Goal: Find specific page/section: Find specific page/section

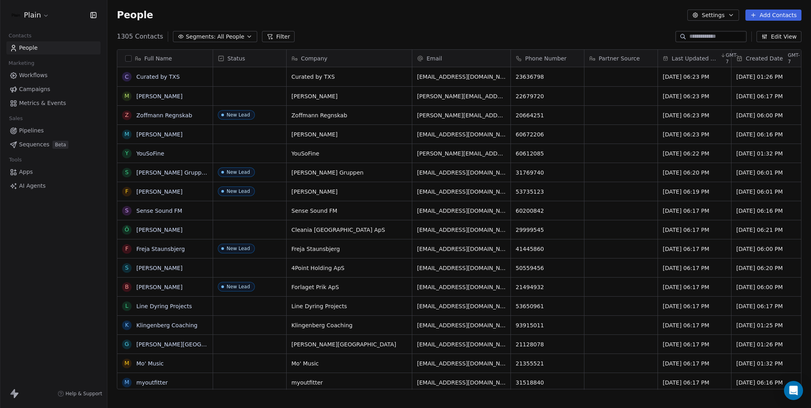
scroll to position [353, 698]
drag, startPoint x: 60, startPoint y: 7, endPoint x: 47, endPoint y: 17, distance: 16.5
click at [56, 11] on div "Plain" at bounding box center [53, 15] width 107 height 30
click at [43, 19] on html "Plain Contacts People Marketing Workflows Campaigns Metrics & Events Sales Pipe…" at bounding box center [405, 204] width 811 height 408
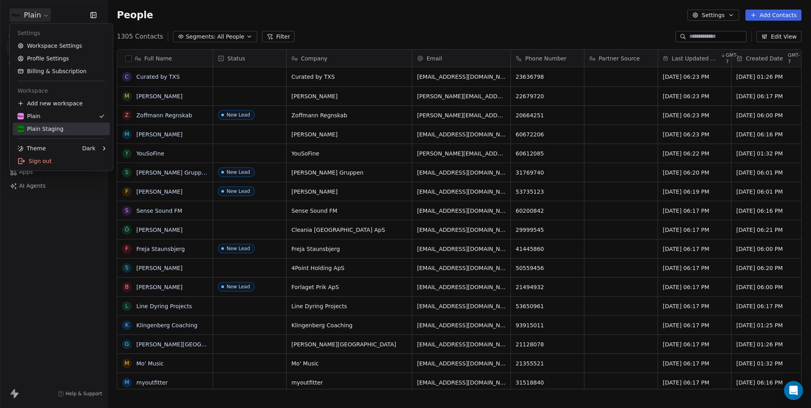
click at [44, 125] on div "Plain Staging" at bounding box center [41, 129] width 46 height 8
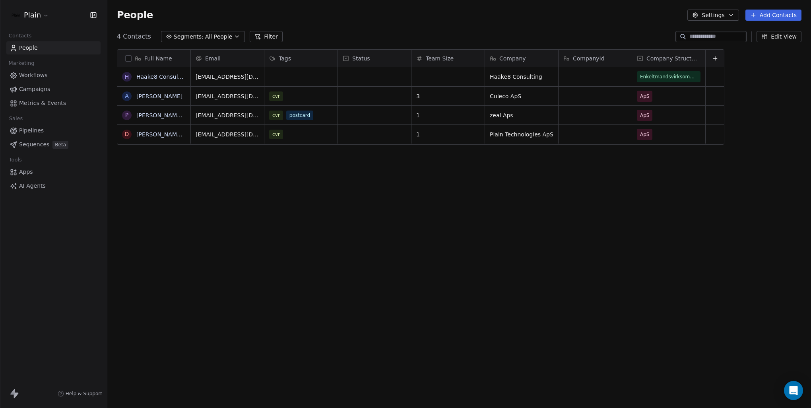
scroll to position [353, 698]
click at [167, 113] on link "Peter Duffy Obel" at bounding box center [166, 115] width 61 height 6
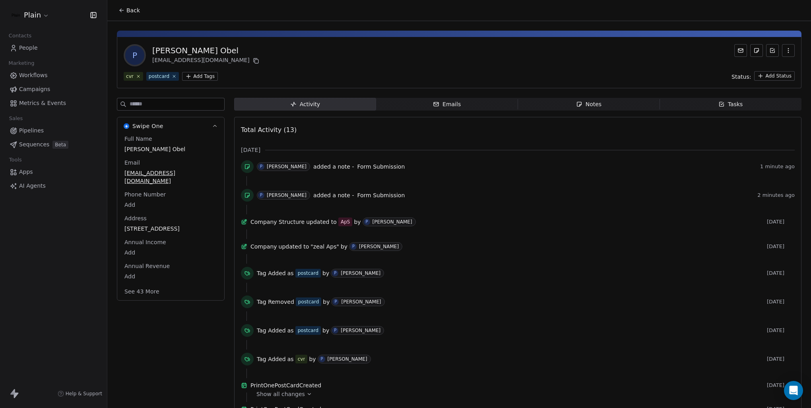
click at [594, 101] on div "Notes" at bounding box center [588, 104] width 25 height 8
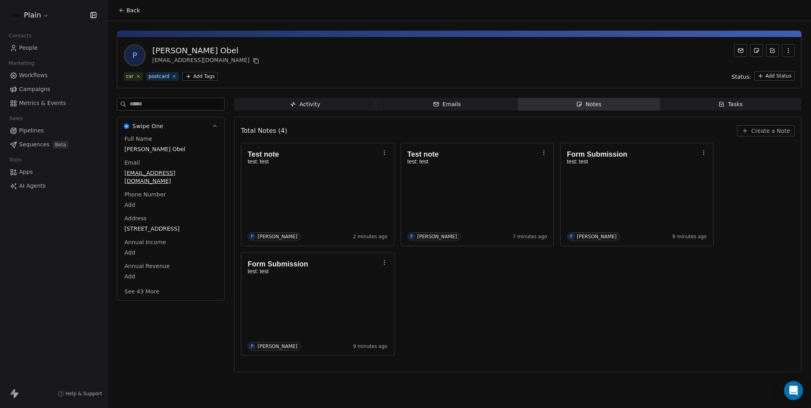
click at [562, 286] on div "Test note test: test P Peter Obel 2 minutes ago Test note test: test P Peter Ob…" at bounding box center [518, 249] width 554 height 213
